Goal: Task Accomplishment & Management: Use online tool/utility

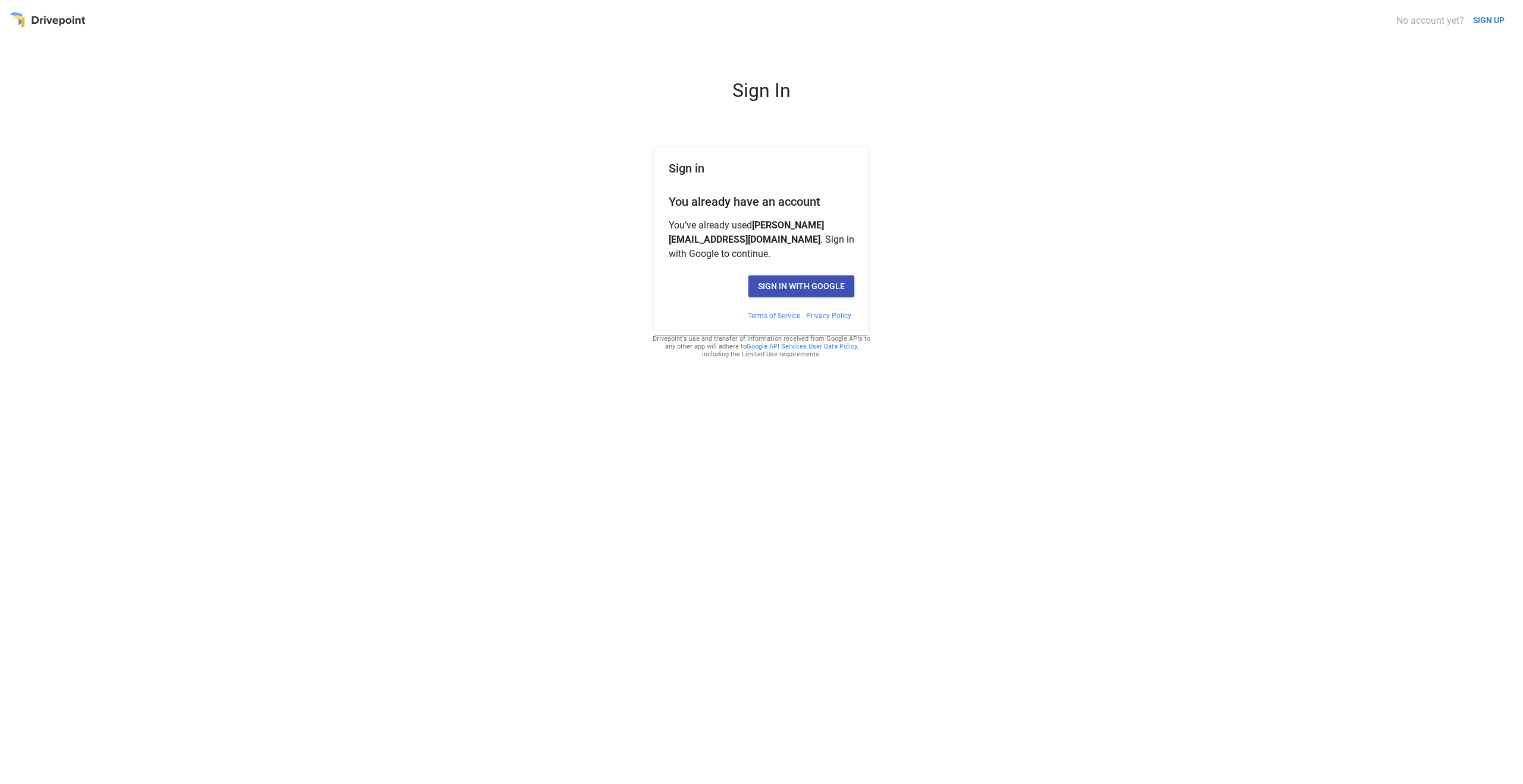
click at [812, 296] on div "Sign in with Google" at bounding box center [762, 290] width 214 height 40
click at [814, 287] on button "Sign in with Google" at bounding box center [802, 286] width 106 height 21
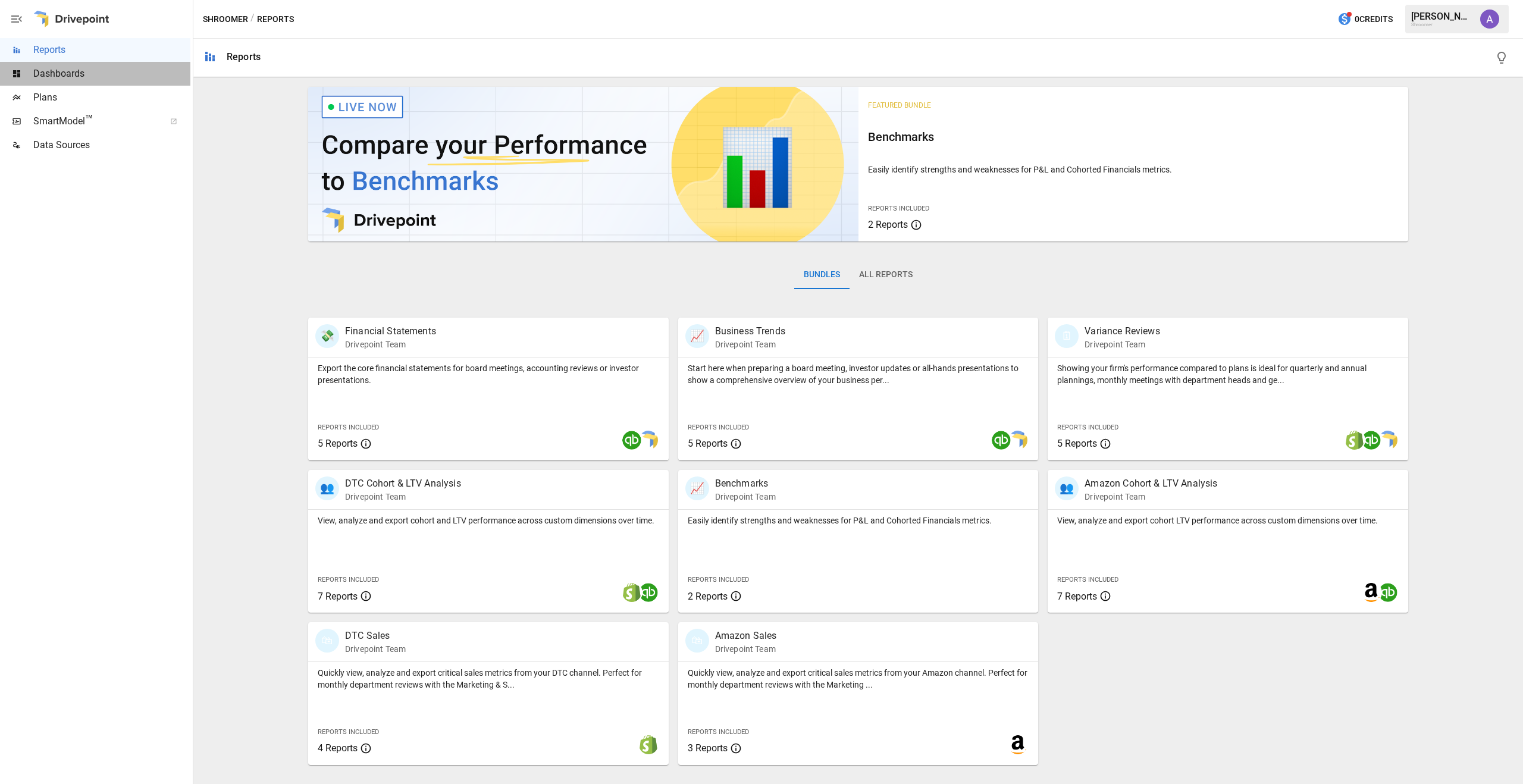
click at [70, 74] on span "Dashboards" at bounding box center [112, 74] width 157 height 15
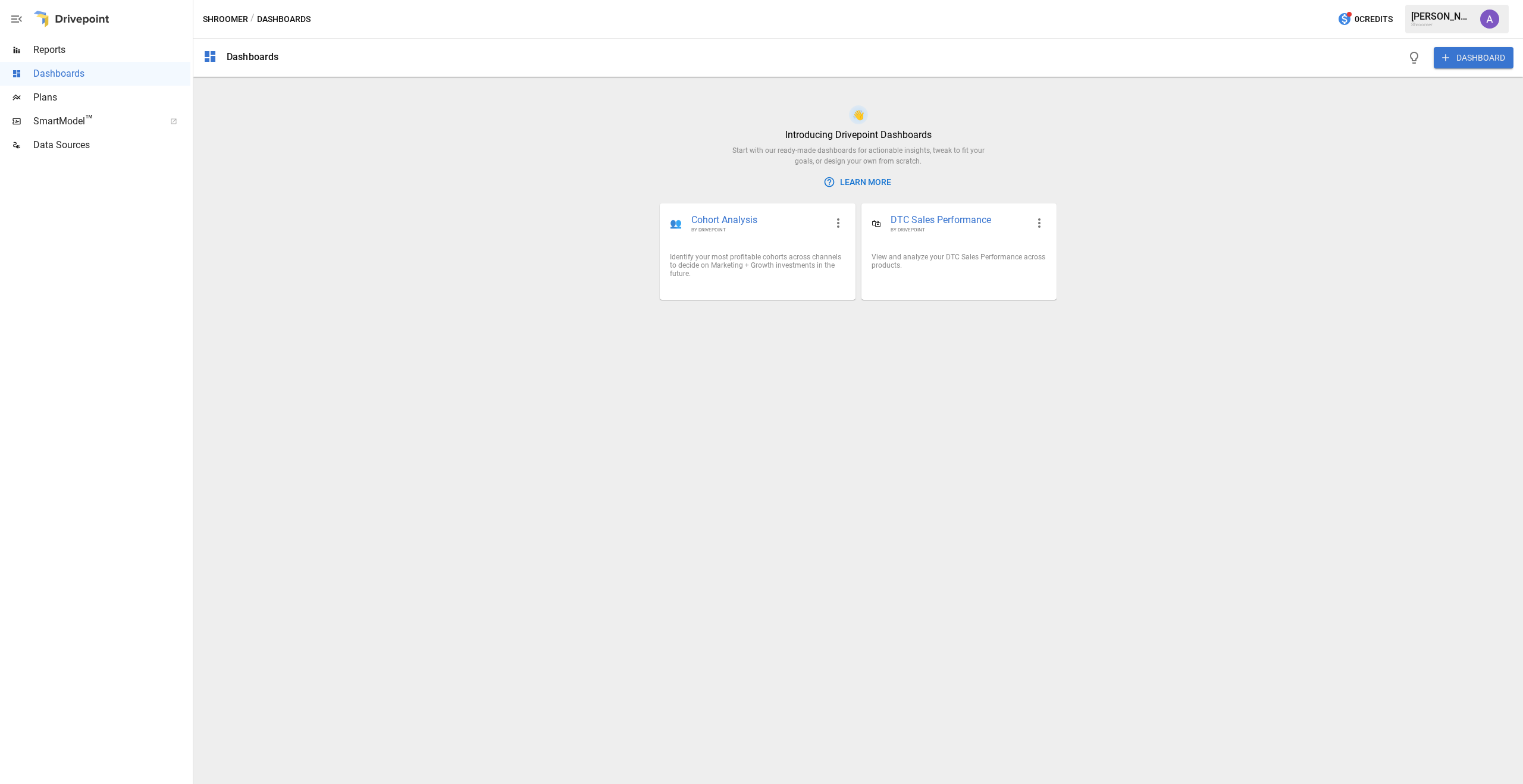
click at [63, 98] on span "Plans" at bounding box center [112, 98] width 157 height 15
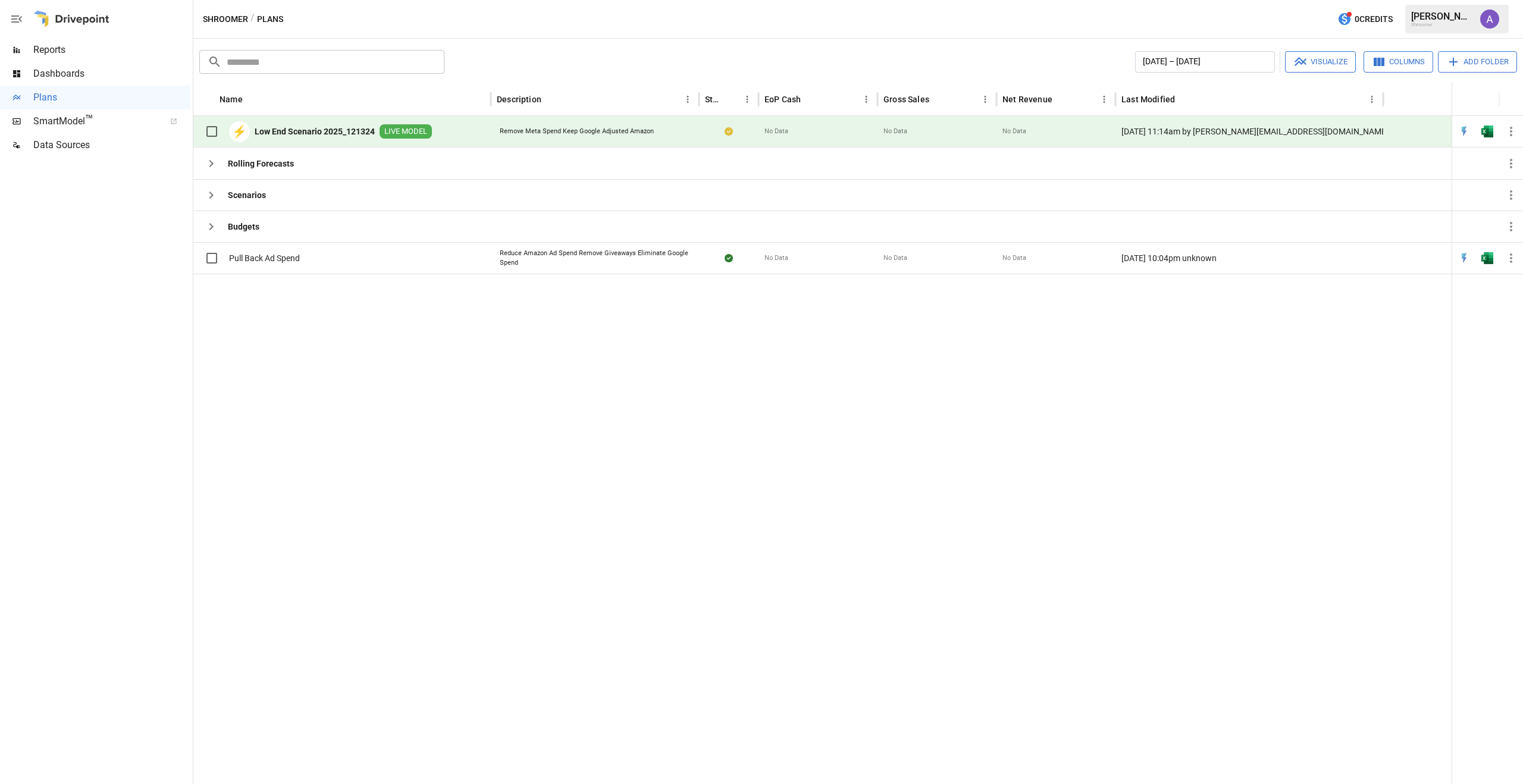
click at [313, 128] on b "Low End Scenario 2025_121324" at bounding box center [315, 132] width 120 height 12
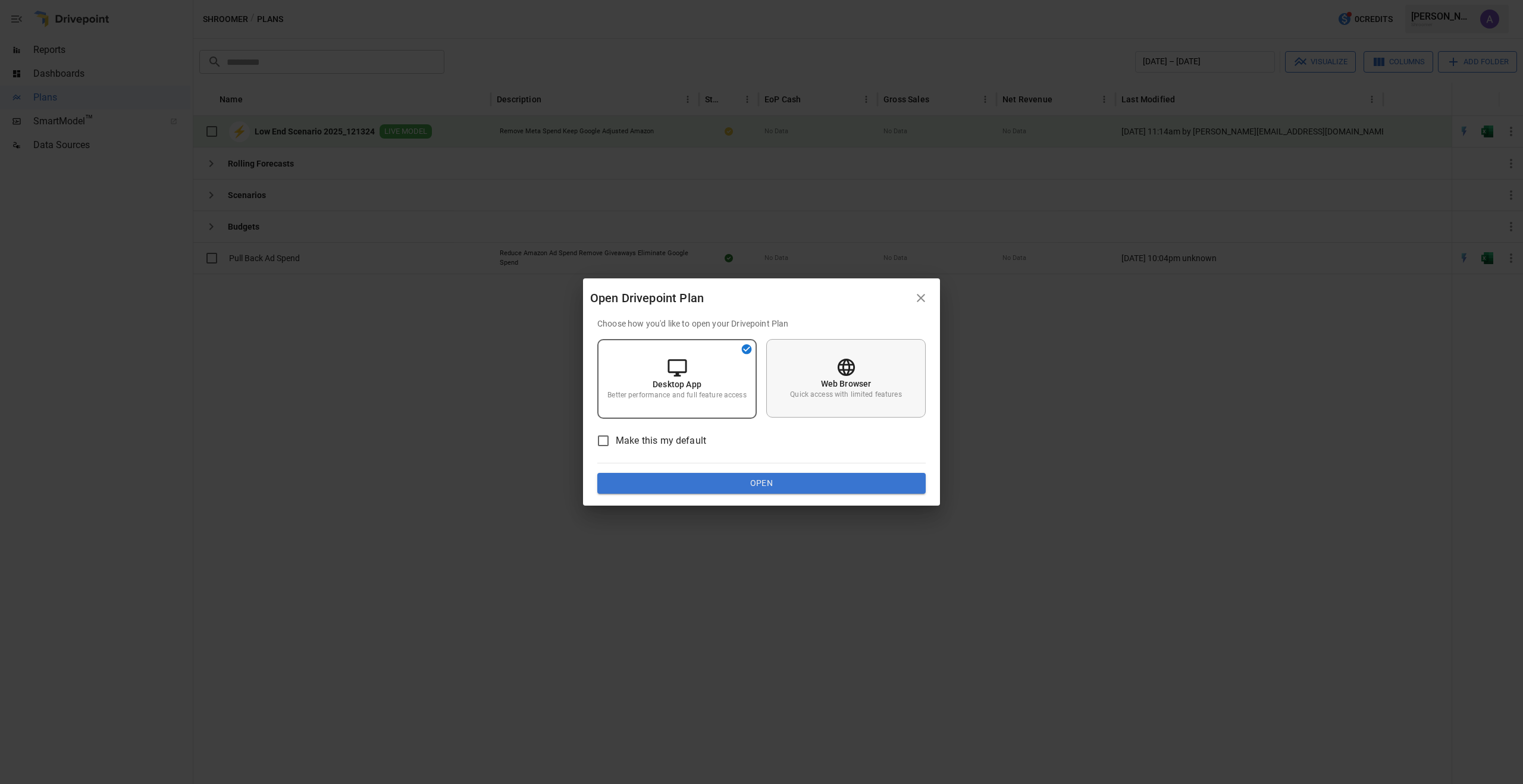
click at [844, 368] on icon at bounding box center [846, 367] width 21 height 20
click at [755, 482] on button "Open" at bounding box center [761, 483] width 329 height 21
